Goal: Download file/media

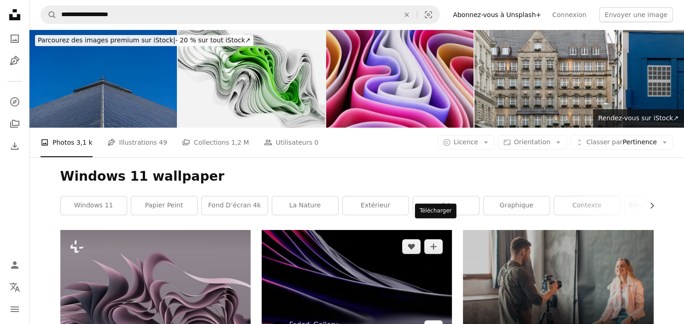
click at [435, 322] on icon "Arrow pointing down" at bounding box center [433, 327] width 7 height 11
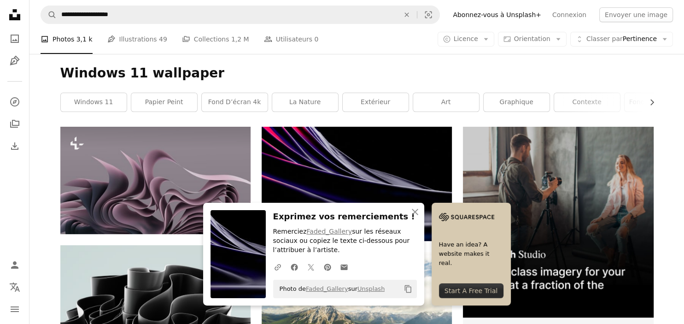
scroll to position [194, 0]
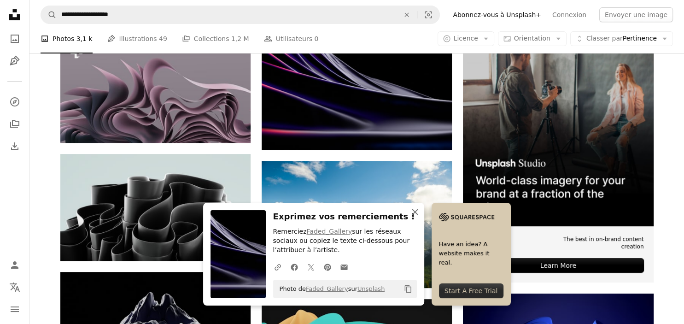
click at [421, 210] on icon "An X shape" at bounding box center [415, 211] width 11 height 11
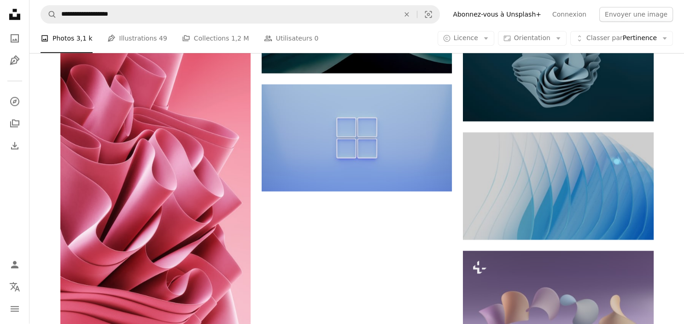
scroll to position [778, 0]
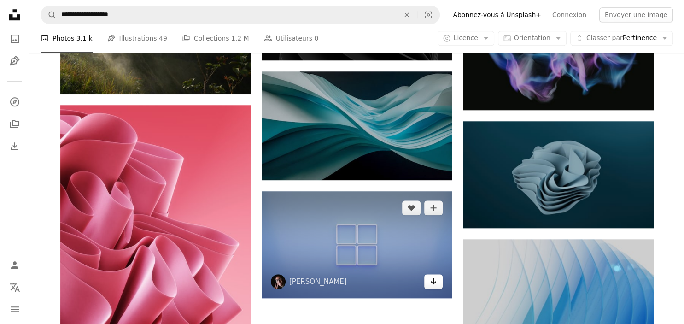
click at [440, 274] on link "Arrow pointing down" at bounding box center [433, 281] width 18 height 15
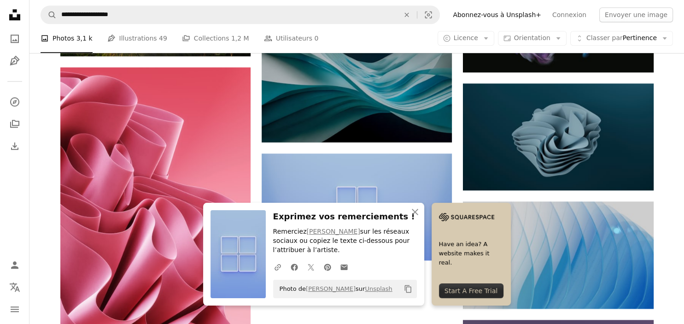
scroll to position [1021, 0]
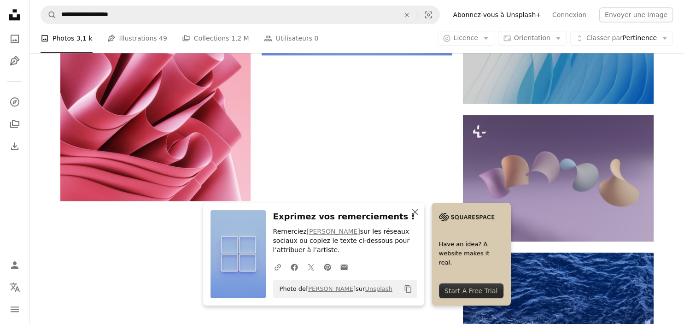
click at [421, 215] on icon "An X shape" at bounding box center [415, 211] width 11 height 11
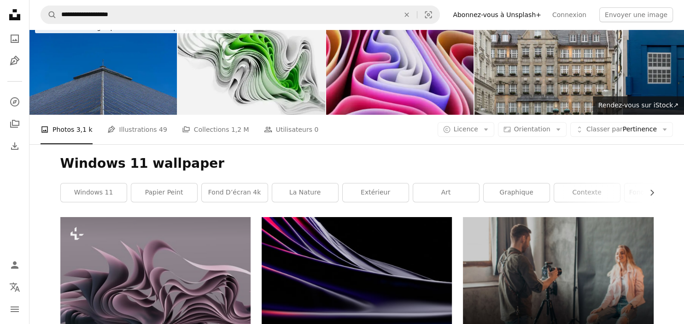
scroll to position [0, 0]
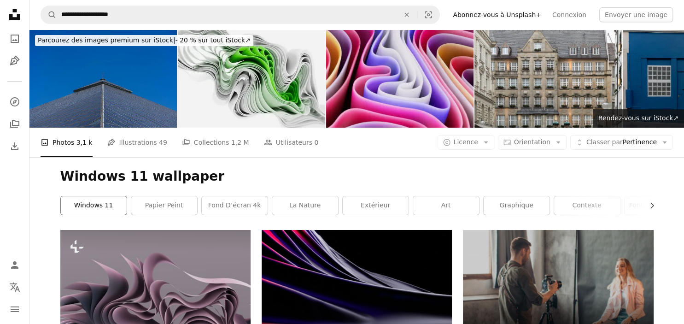
click at [111, 196] on link "Windows 11" at bounding box center [94, 205] width 66 height 18
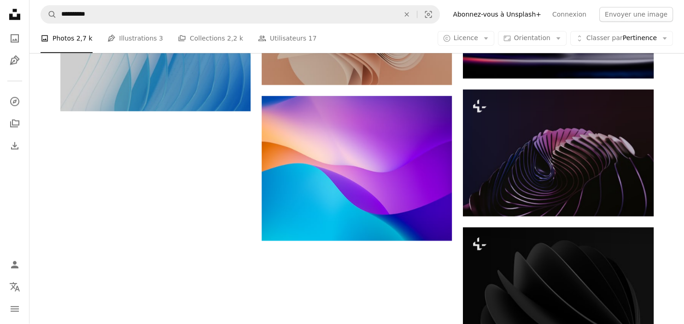
scroll to position [979, 0]
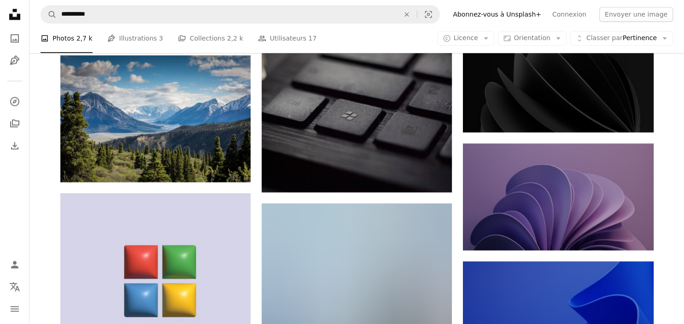
scroll to position [1174, 0]
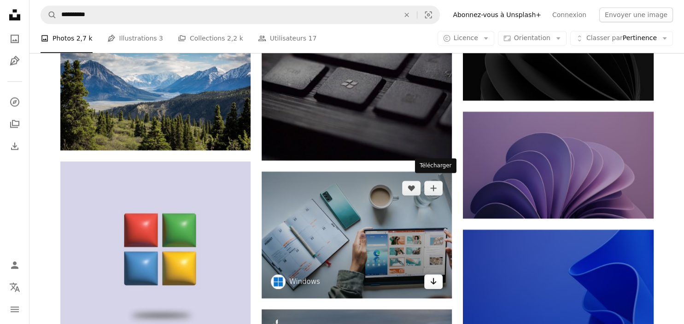
click at [436, 278] on icon "Télécharger" at bounding box center [434, 281] width 6 height 6
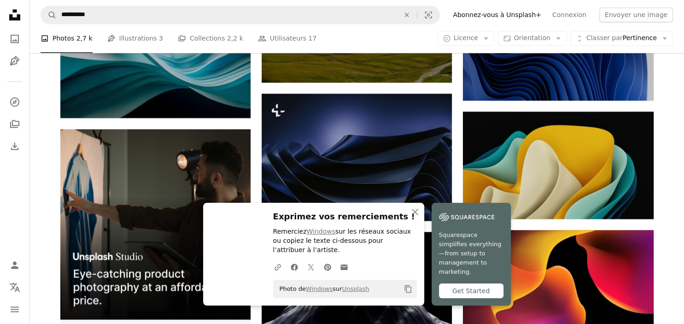
scroll to position [1562, 0]
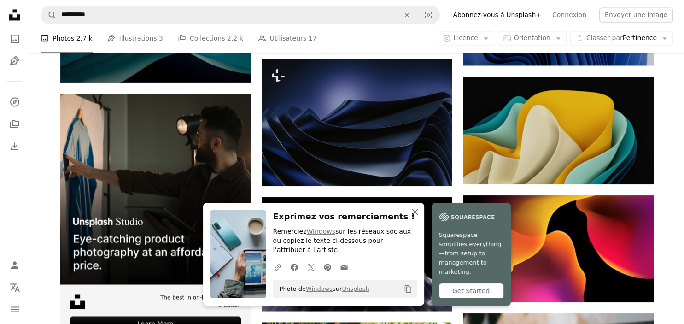
click at [421, 213] on icon "An X shape" at bounding box center [415, 211] width 11 height 11
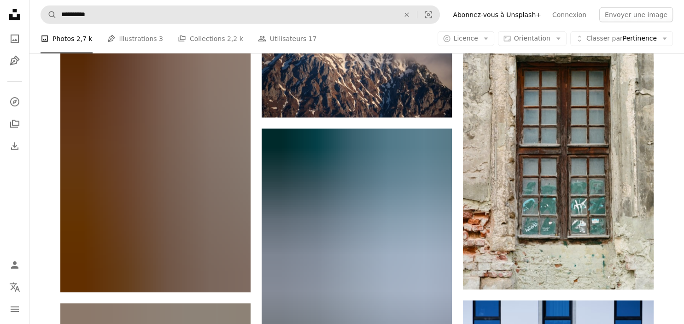
scroll to position [16155, 0]
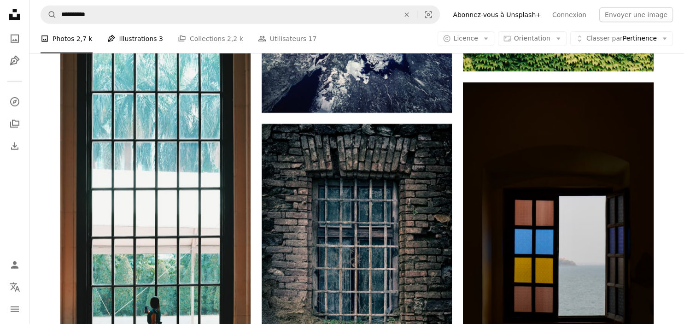
click at [132, 37] on link "Pen Tool Illustrations 3" at bounding box center [135, 38] width 56 height 29
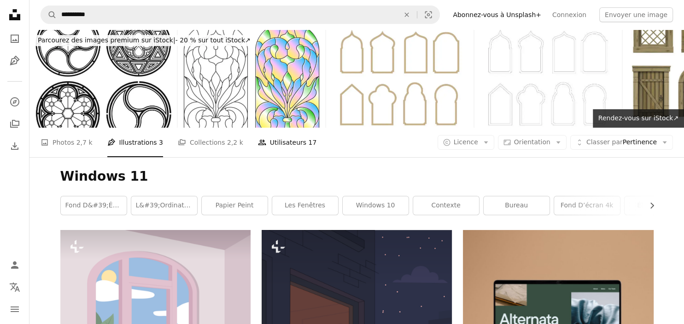
click at [258, 128] on link "People Utilisateurs 17" at bounding box center [287, 142] width 59 height 29
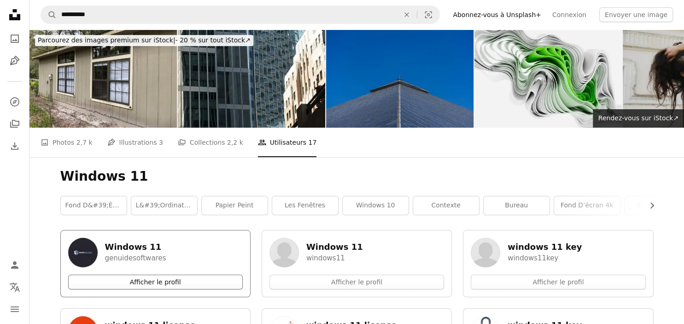
click at [205, 275] on link "Afficher le profil" at bounding box center [155, 282] width 175 height 15
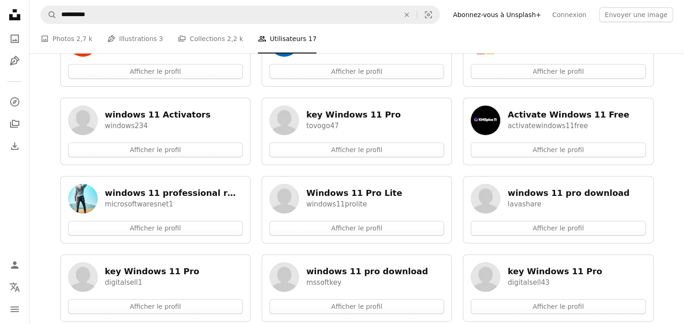
scroll to position [371, 0]
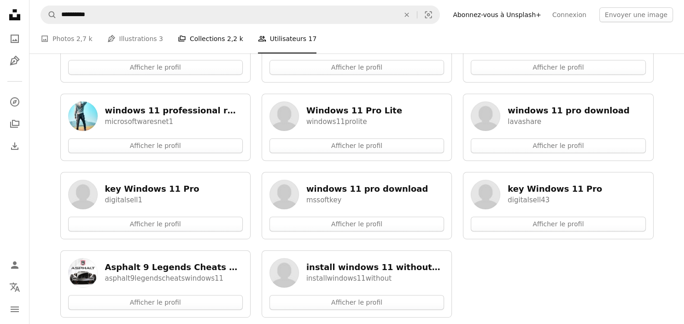
click at [211, 37] on link "A stack of folders Collections 2,2 k" at bounding box center [210, 38] width 65 height 29
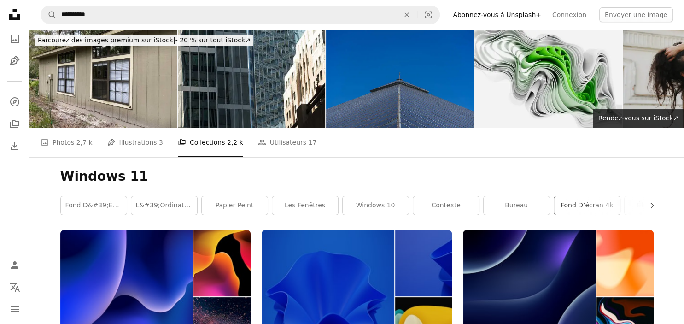
click at [585, 196] on link "fond d’écran 4k" at bounding box center [587, 205] width 66 height 18
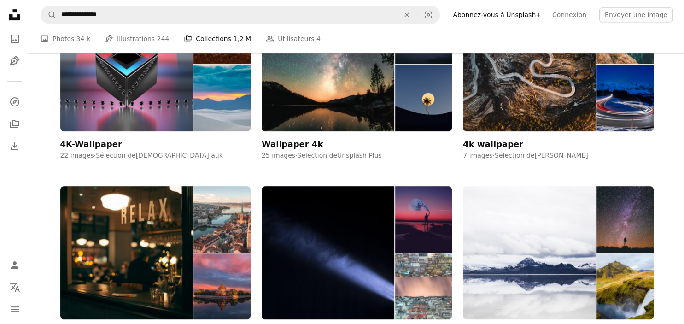
scroll to position [389, 0]
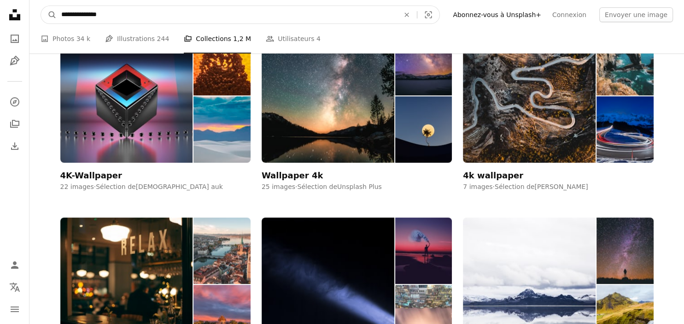
drag, startPoint x: 145, startPoint y: 14, endPoint x: 52, endPoint y: 11, distance: 92.6
click at [57, 11] on input "**********" at bounding box center [227, 15] width 340 height 18
type input "******"
click button "A magnifying glass" at bounding box center [49, 15] width 16 height 18
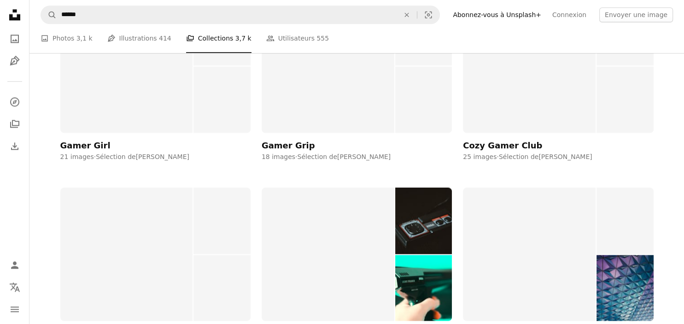
scroll to position [1167, 0]
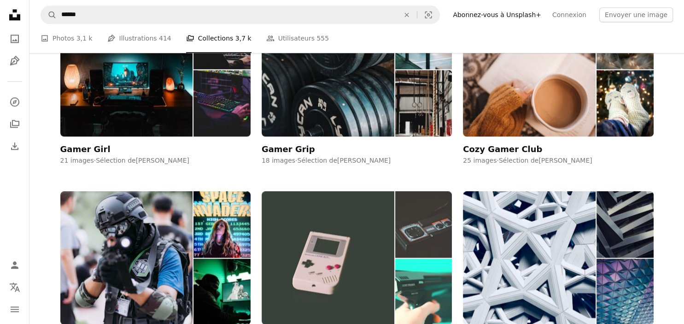
click at [355, 191] on img at bounding box center [328, 257] width 133 height 133
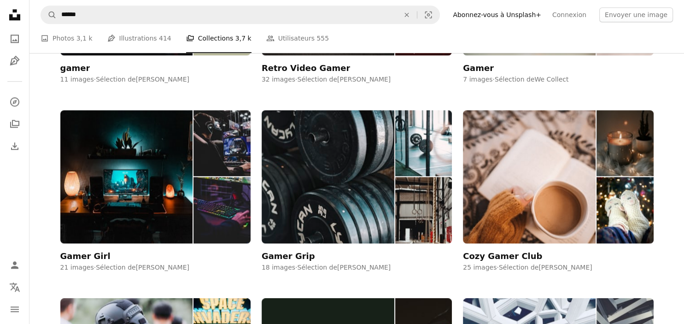
scroll to position [1070, 0]
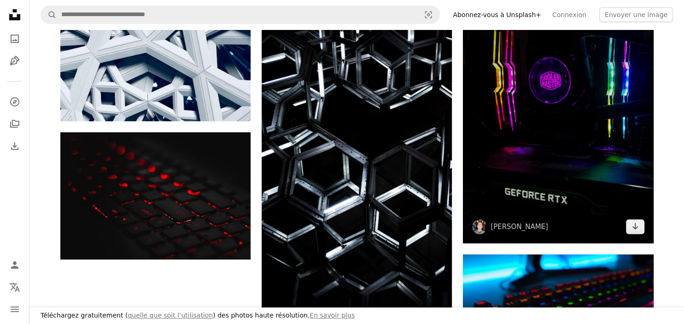
scroll to position [292, 0]
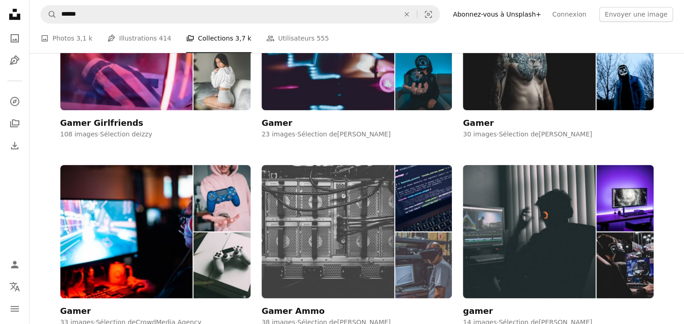
scroll to position [389, 0]
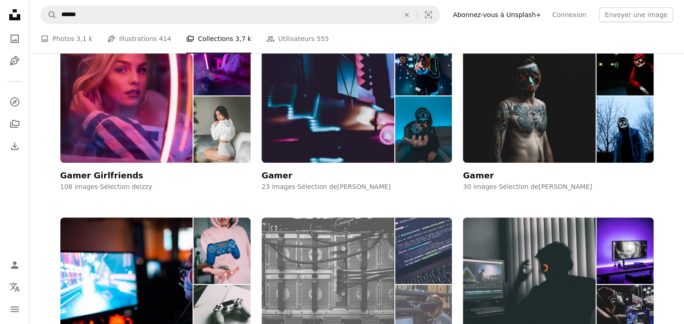
click at [382, 217] on img at bounding box center [328, 283] width 133 height 133
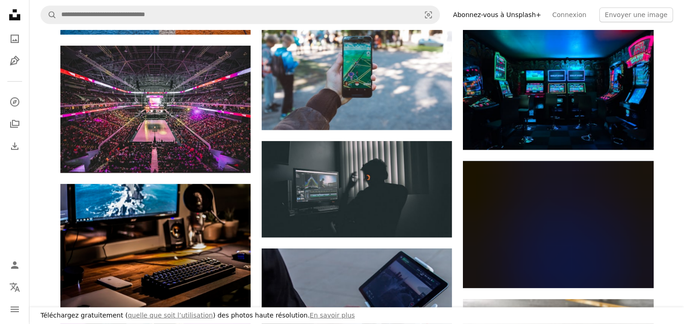
scroll to position [584, 0]
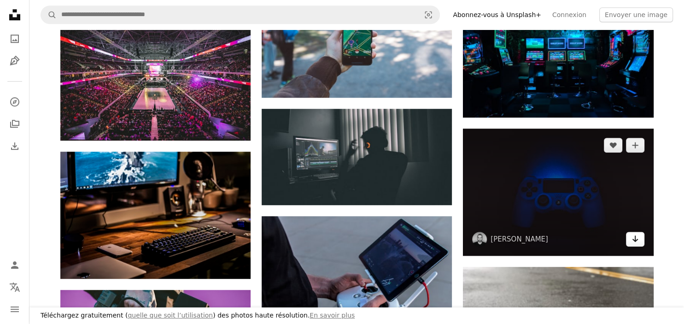
click at [638, 237] on icon "Arrow pointing down" at bounding box center [635, 238] width 7 height 11
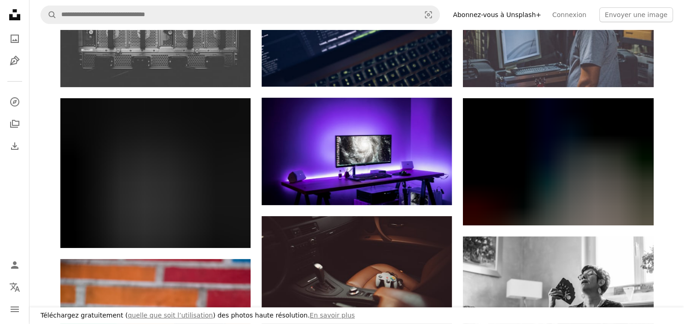
scroll to position [194, 0]
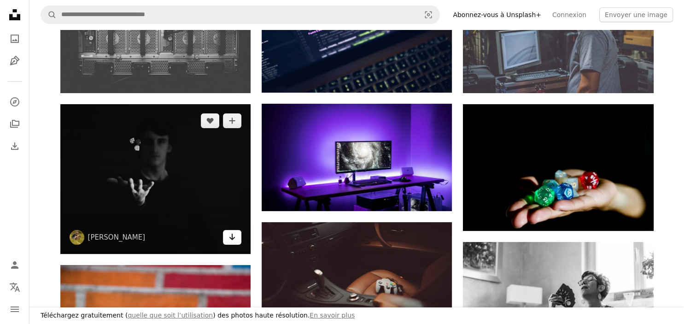
click at [233, 236] on icon "Télécharger" at bounding box center [232, 237] width 6 height 6
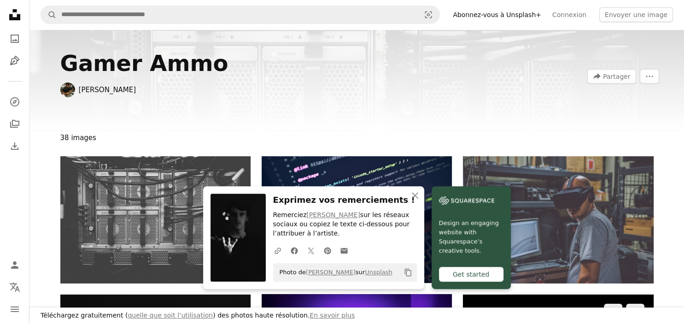
scroll to position [0, 0]
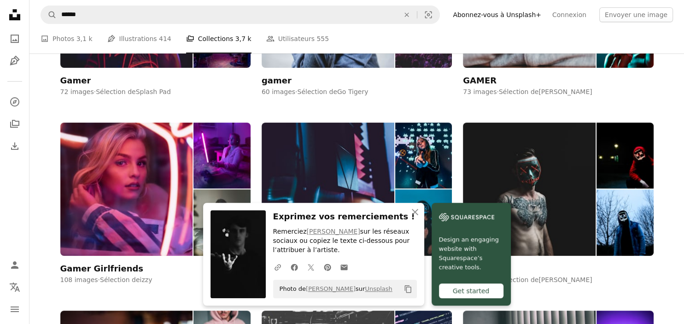
scroll to position [292, 0]
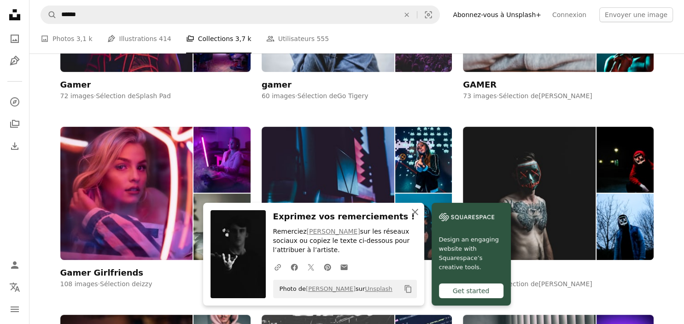
click at [421, 212] on icon "An X shape" at bounding box center [415, 211] width 11 height 11
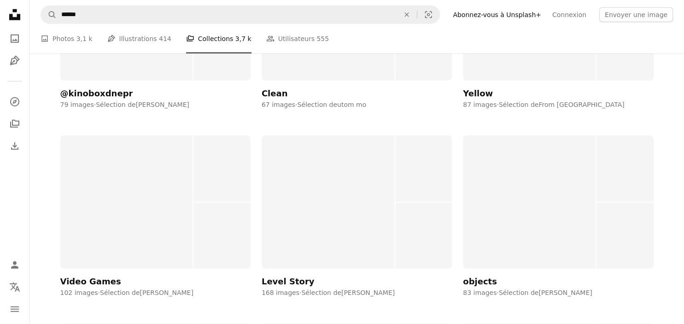
scroll to position [9264, 0]
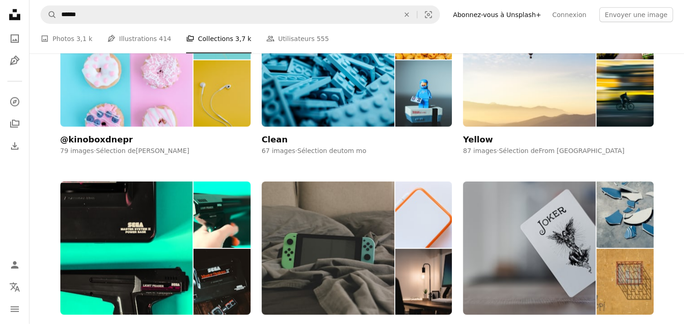
click at [568, 181] on img at bounding box center [529, 247] width 133 height 133
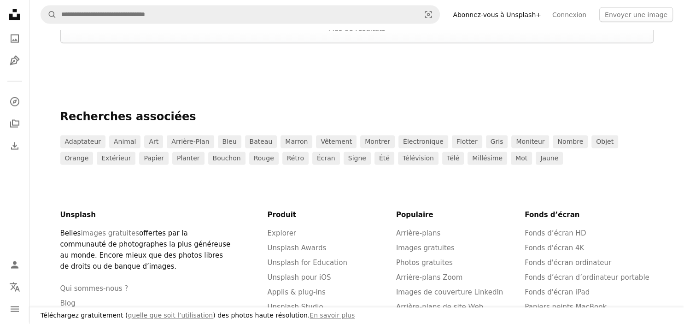
scroll to position [1946, 0]
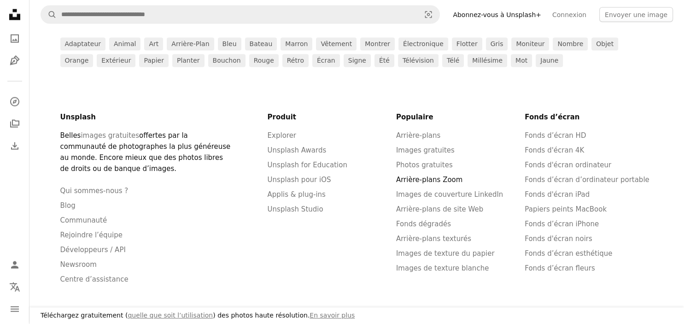
click at [428, 181] on link "Arrière-plans Zoom" at bounding box center [429, 180] width 66 height 8
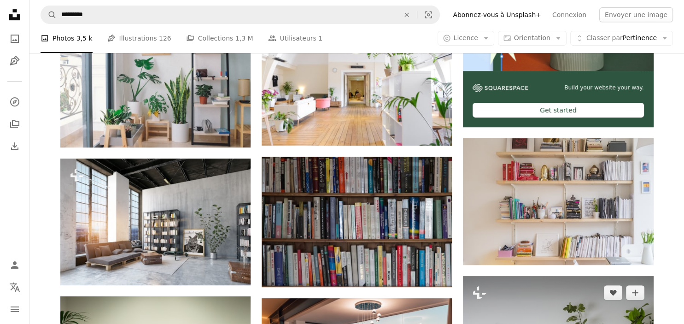
scroll to position [389, 0]
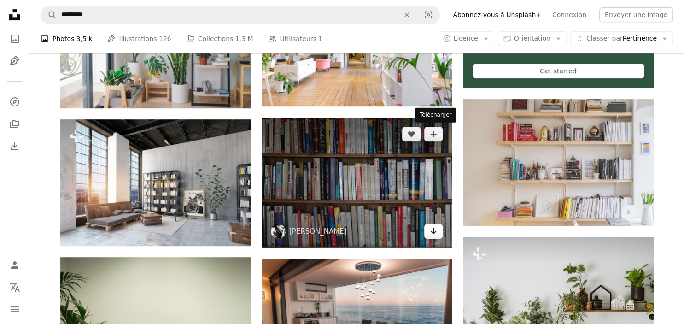
click at [433, 225] on icon "Arrow pointing down" at bounding box center [433, 230] width 7 height 11
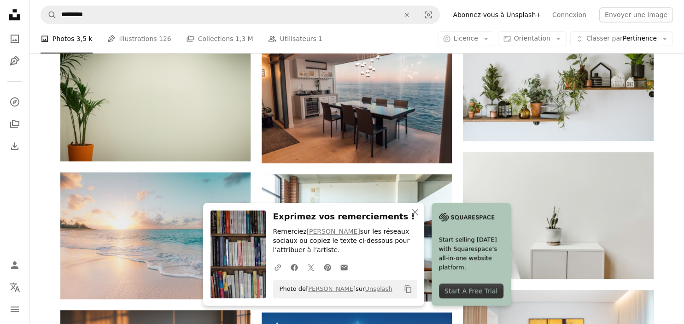
scroll to position [643, 0]
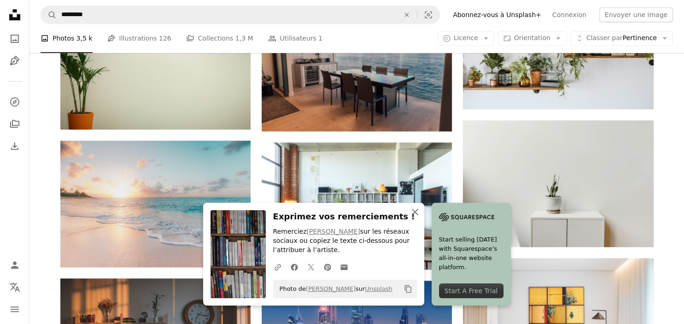
click at [424, 218] on button "An X shape Fermer" at bounding box center [415, 212] width 18 height 18
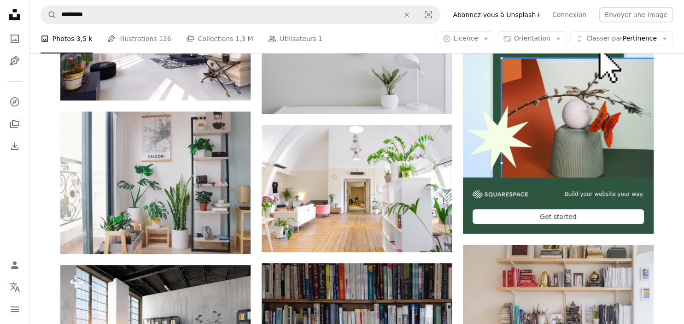
scroll to position [59, 0]
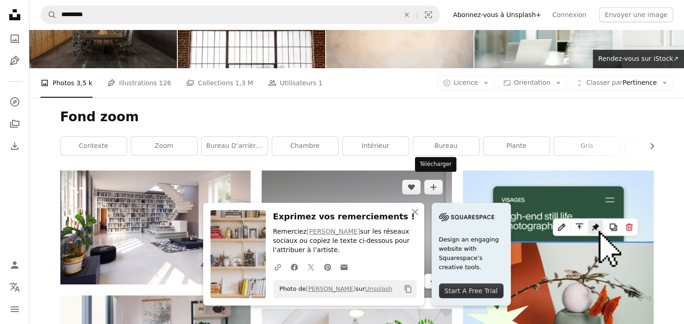
click at [437, 275] on icon "Arrow pointing down" at bounding box center [433, 280] width 7 height 11
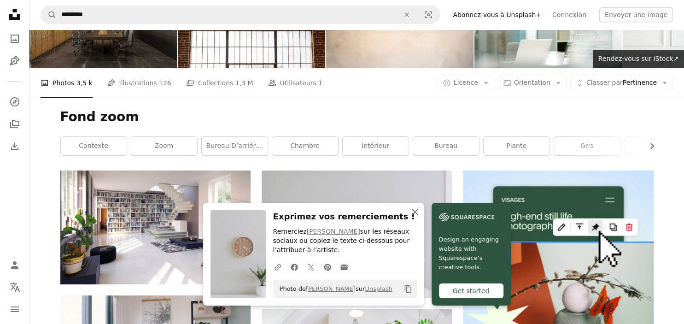
click at [421, 214] on icon "An X shape" at bounding box center [415, 211] width 11 height 11
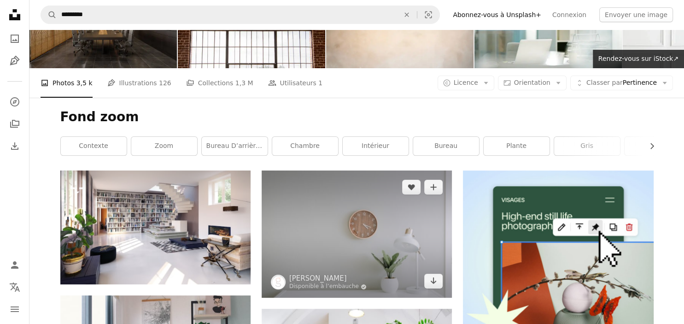
scroll to position [0, 0]
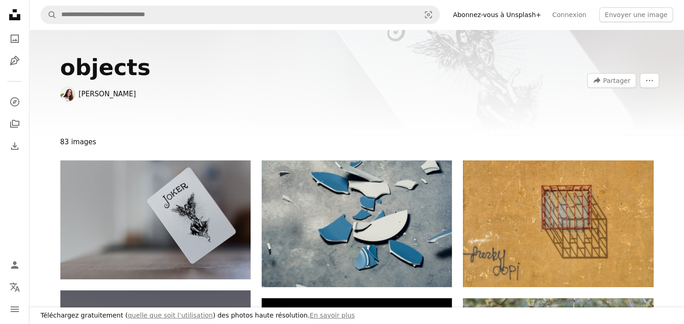
scroll to position [1946, 0]
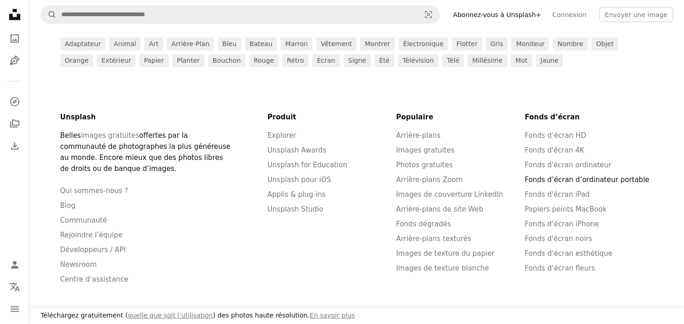
click at [561, 180] on link "Fonds d’écran d’ordinateur portable" at bounding box center [587, 180] width 124 height 8
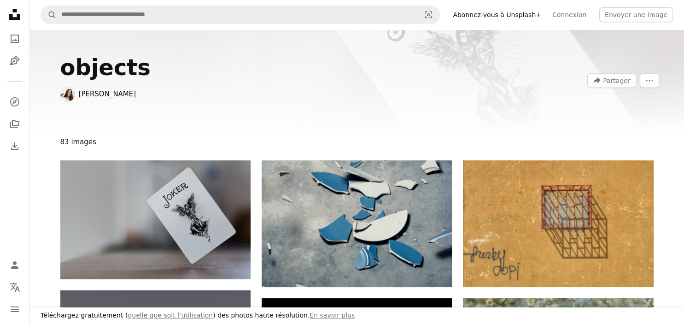
scroll to position [1946, 0]
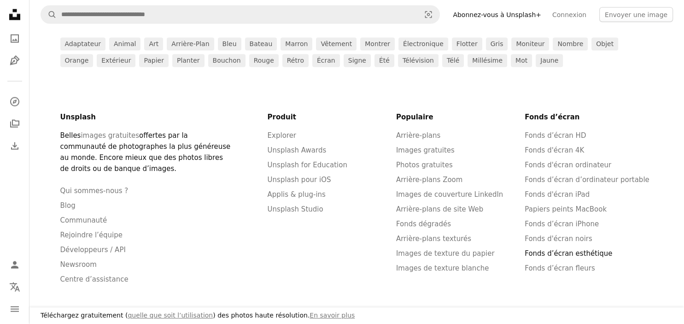
click at [563, 253] on link "Fonds d’écran esthétique" at bounding box center [569, 253] width 88 height 8
click at [445, 257] on link "Images de texture du papier" at bounding box center [445, 253] width 99 height 8
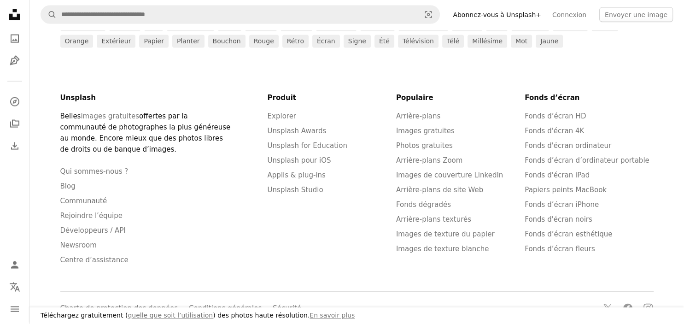
scroll to position [1984, 0]
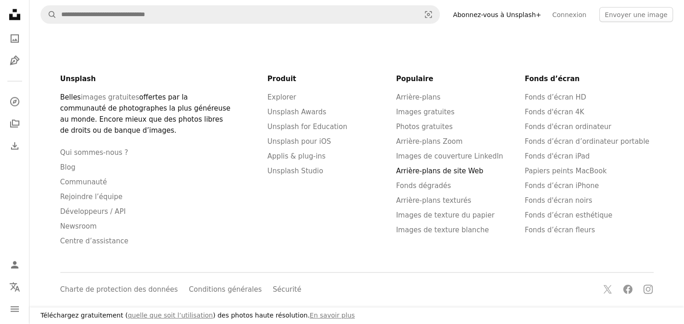
click at [429, 174] on link "Arrière-plans de site Web" at bounding box center [439, 171] width 87 height 8
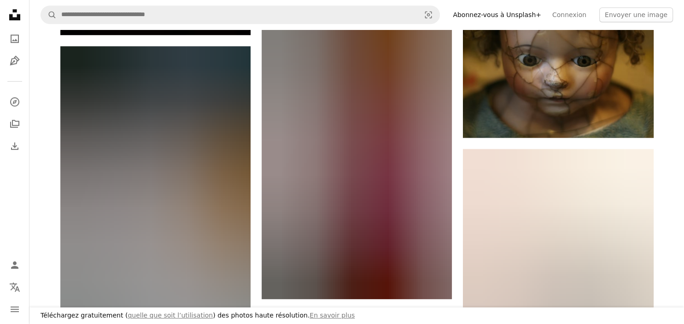
scroll to position [1984, 0]
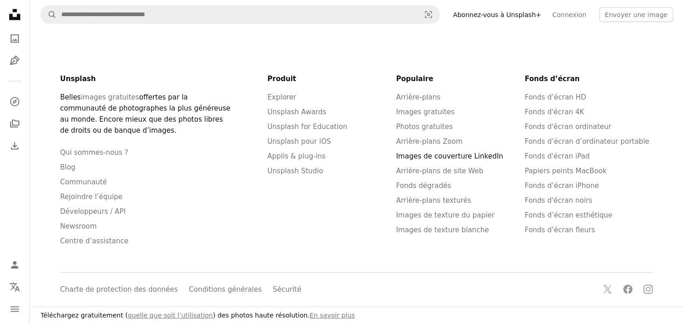
click at [433, 158] on link "Images de couverture LinkedIn" at bounding box center [449, 156] width 107 height 8
